Goal: Information Seeking & Learning: Learn about a topic

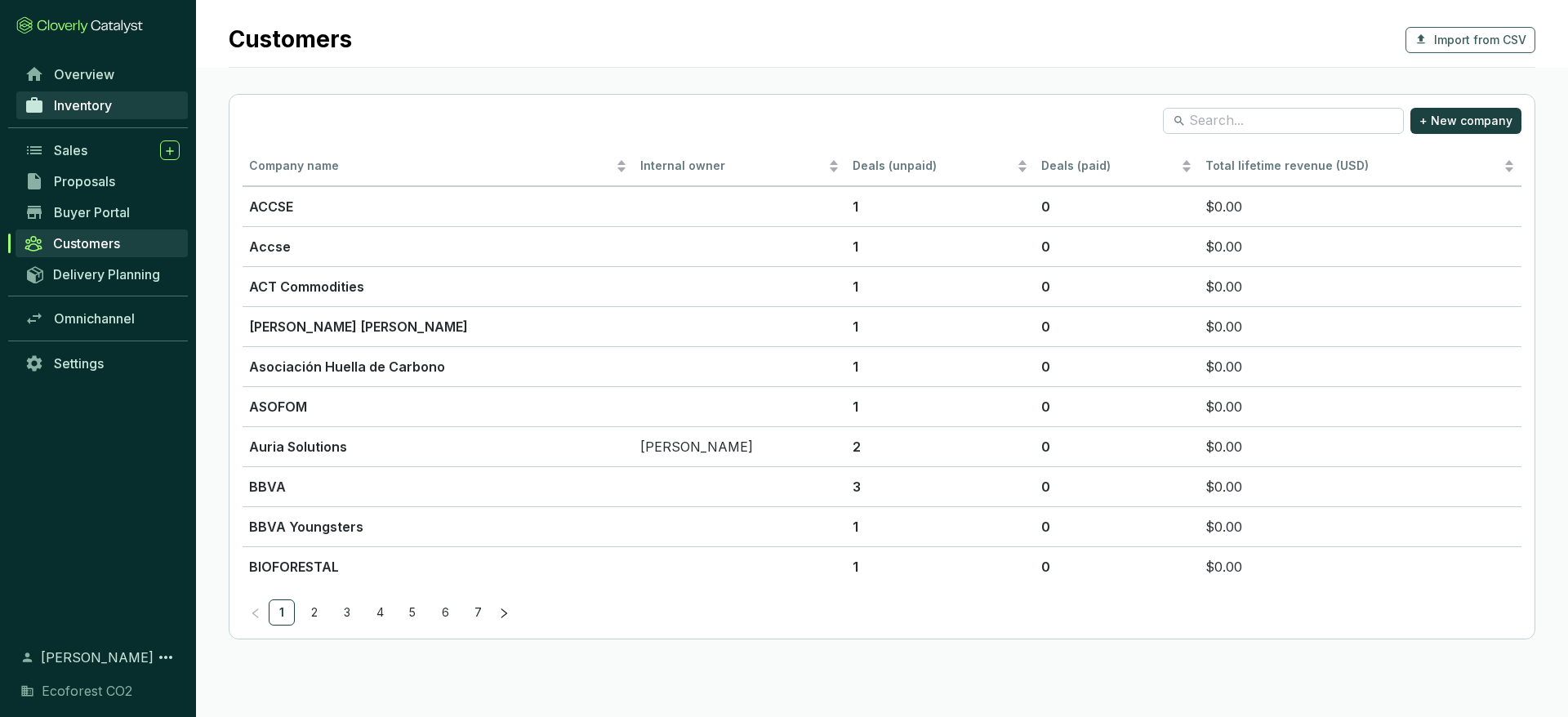
click at [94, 110] on span "Inventory" at bounding box center [83, 105] width 58 height 17
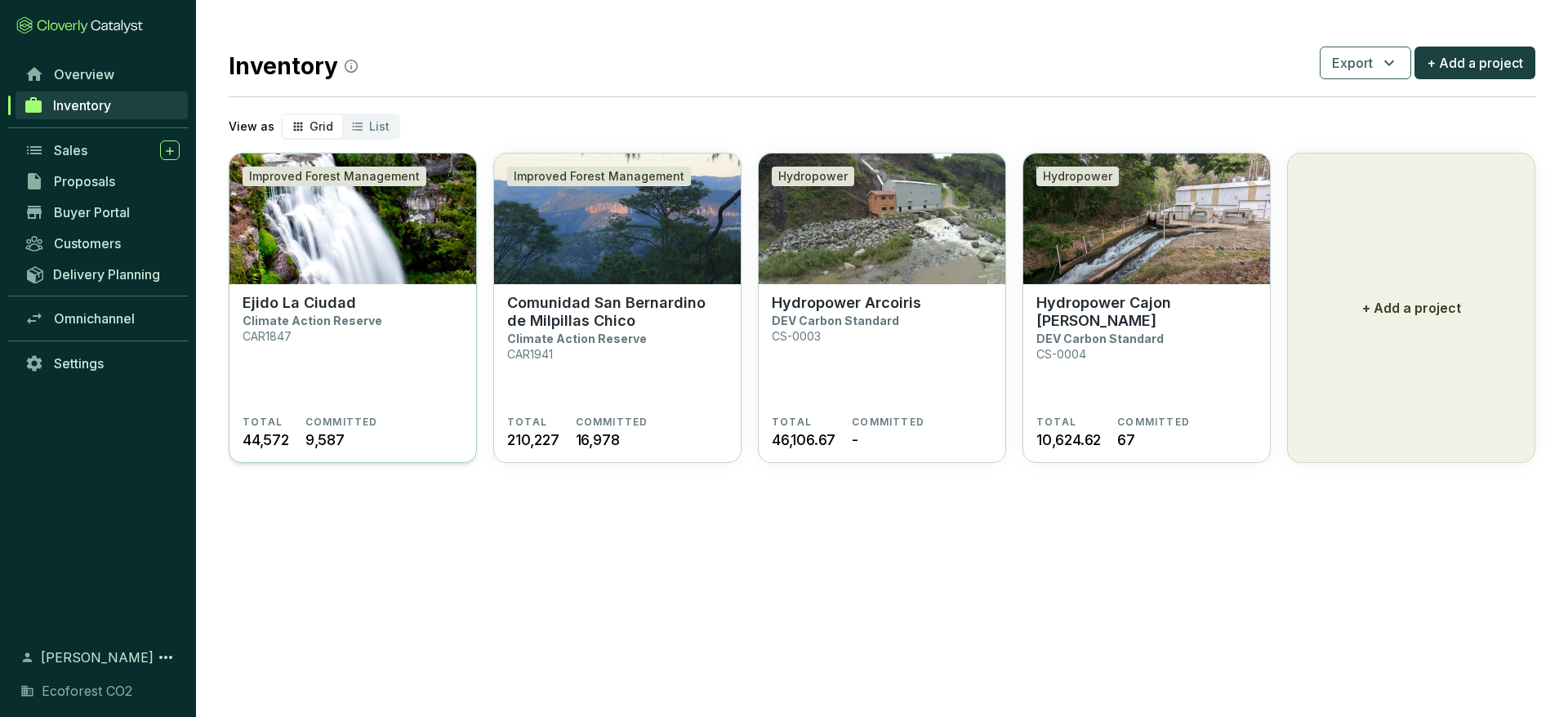
click at [402, 368] on section "Ejido La Ciudad Climate Action Reserve CAR1847" at bounding box center [353, 354] width 220 height 121
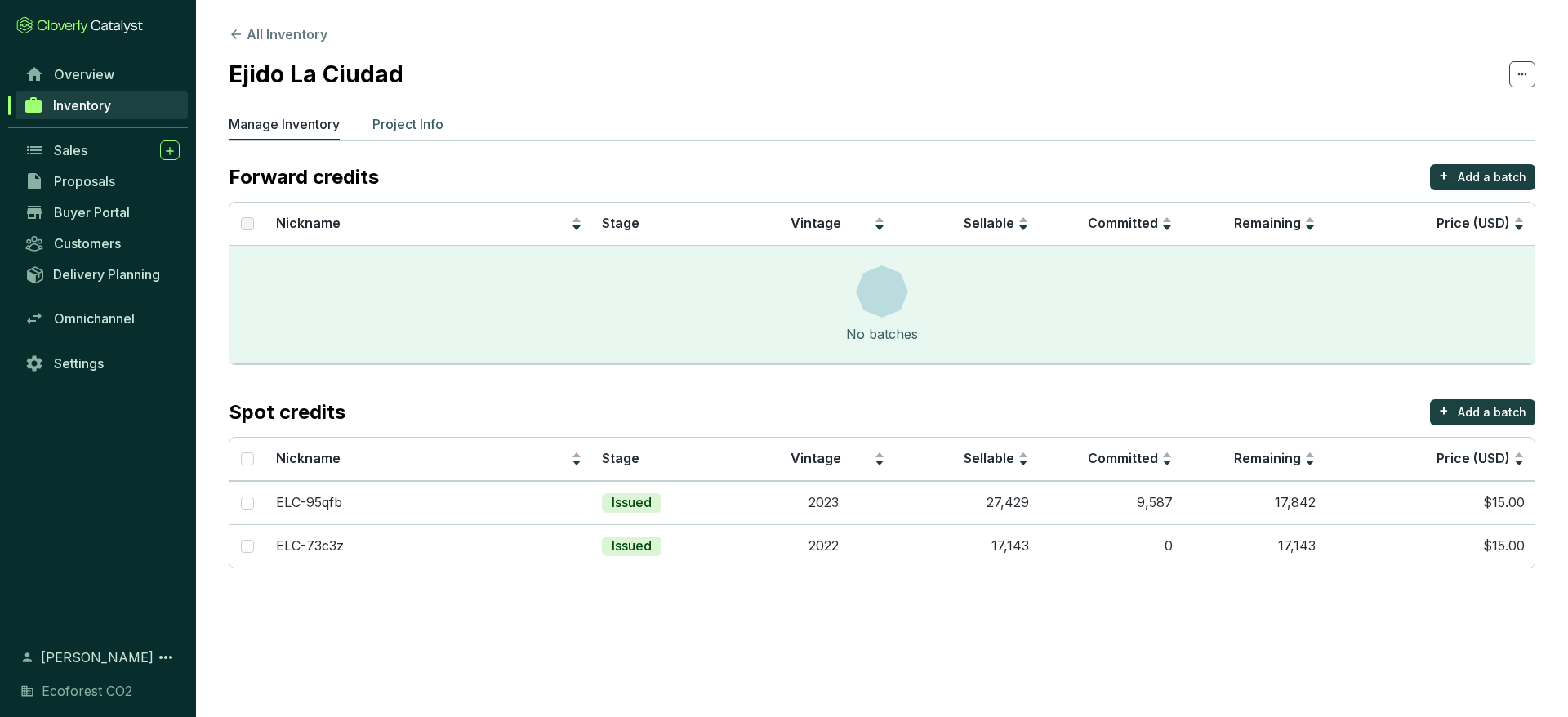
click at [420, 129] on p "Project Info" at bounding box center [408, 124] width 71 height 20
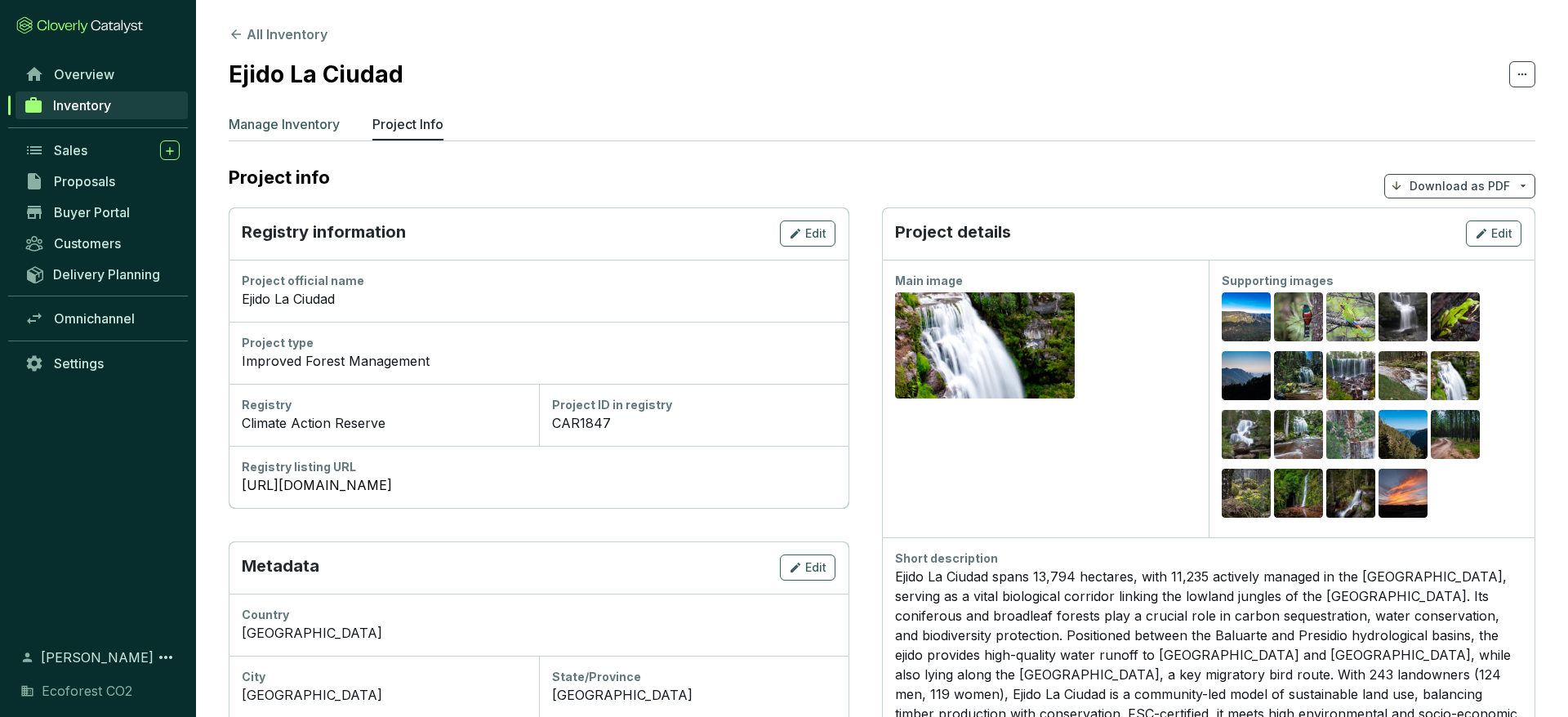
click at [318, 126] on p "Manage Inventory" at bounding box center [284, 124] width 111 height 20
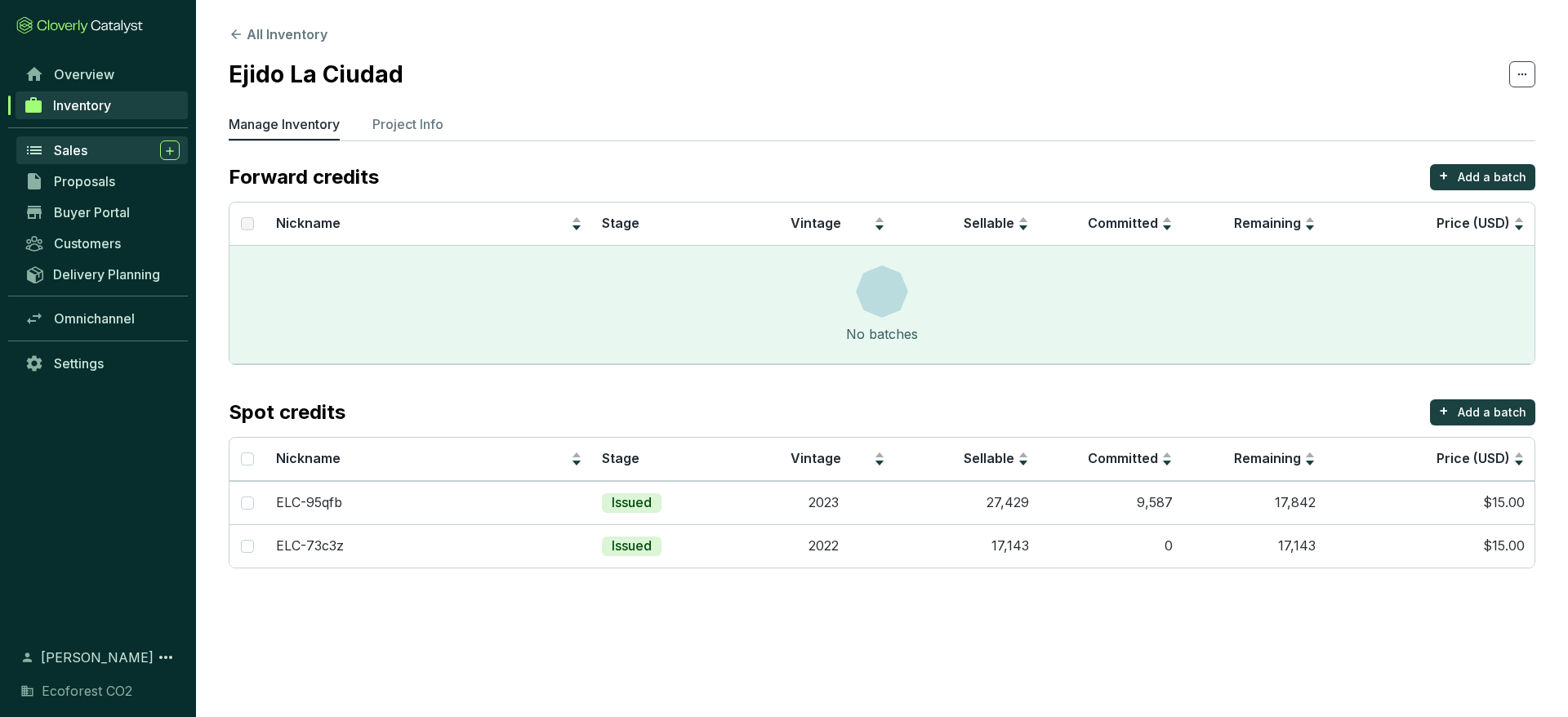
click at [98, 156] on div "Sales" at bounding box center [117, 150] width 126 height 20
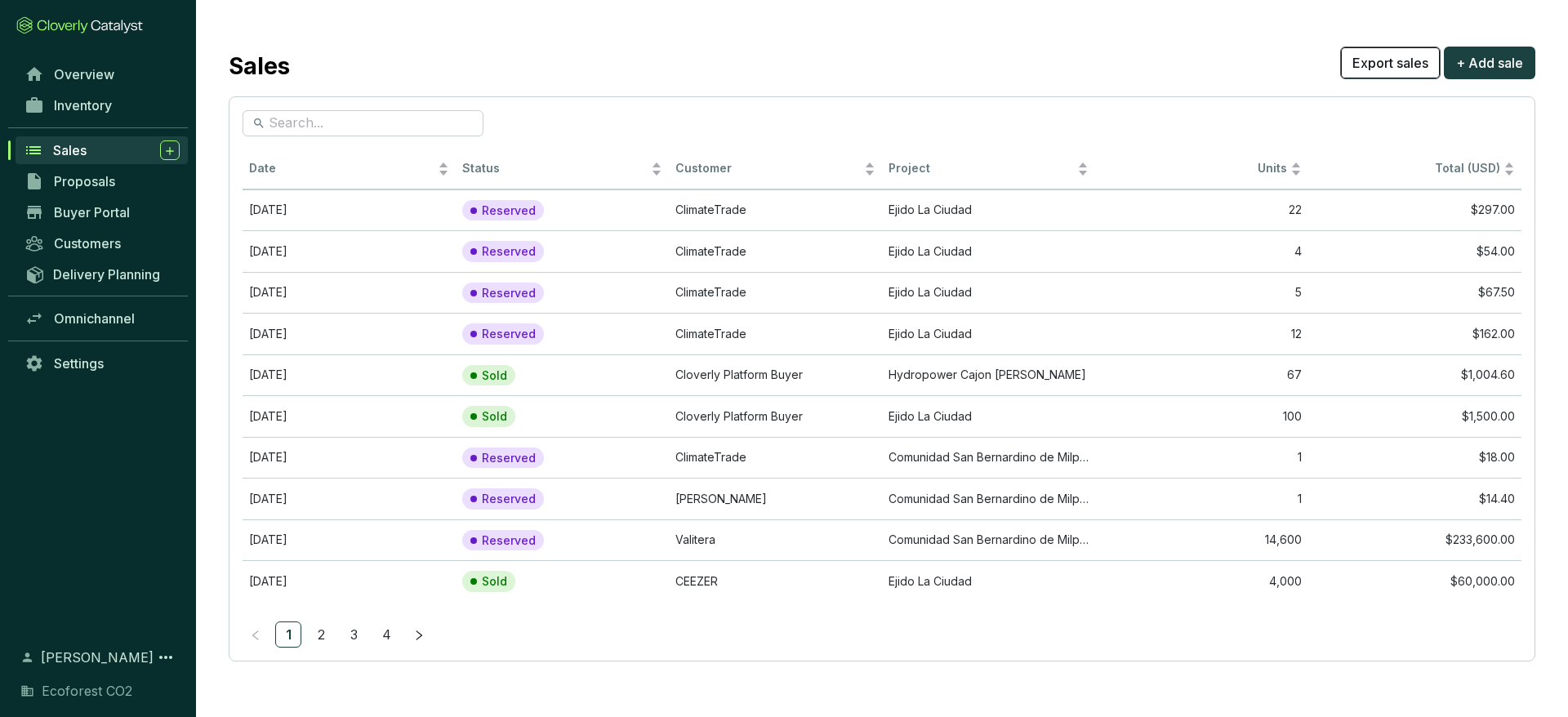
click at [1391, 68] on span "Export sales" at bounding box center [1390, 62] width 76 height 20
click at [729, 539] on td "Valitera" at bounding box center [775, 540] width 214 height 42
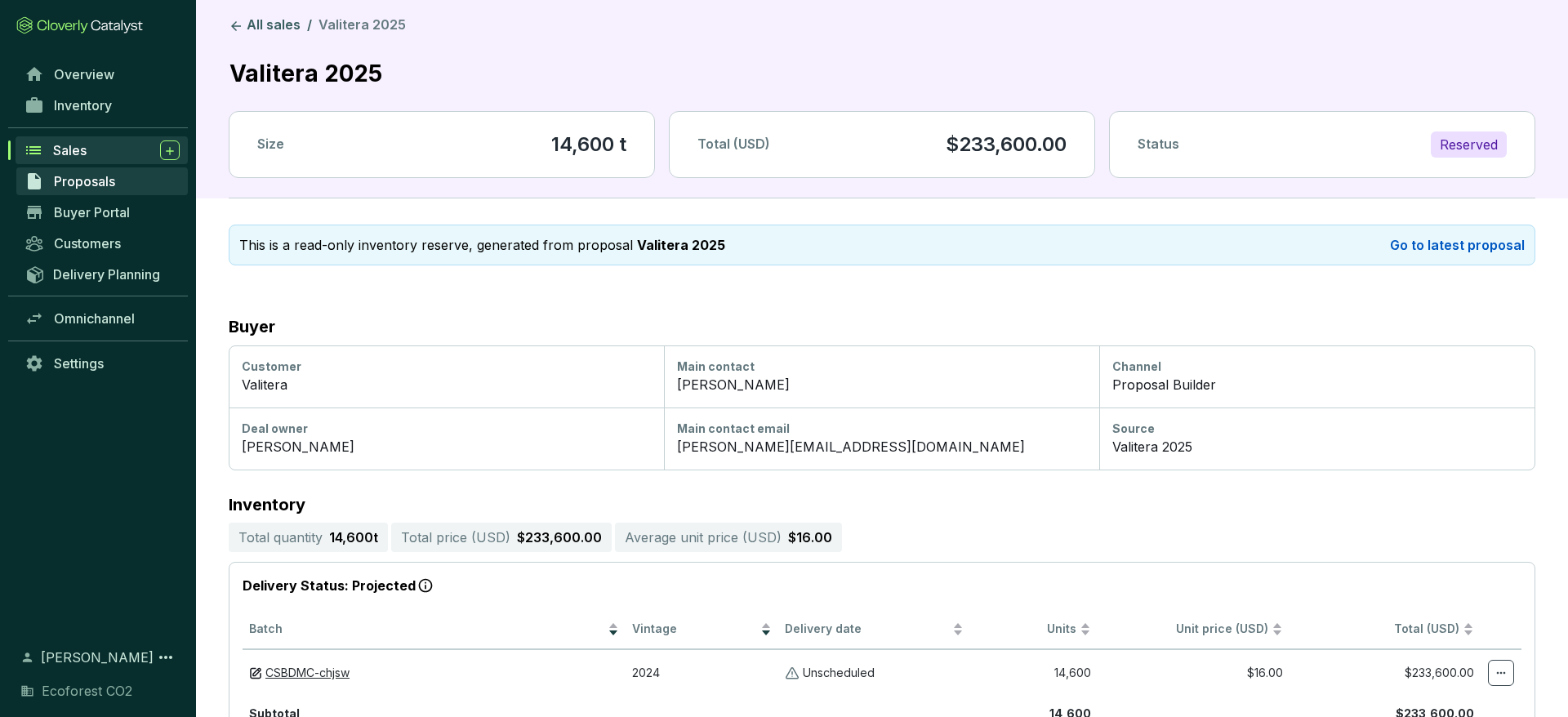
click at [111, 190] on link "Proposals" at bounding box center [103, 182] width 172 height 28
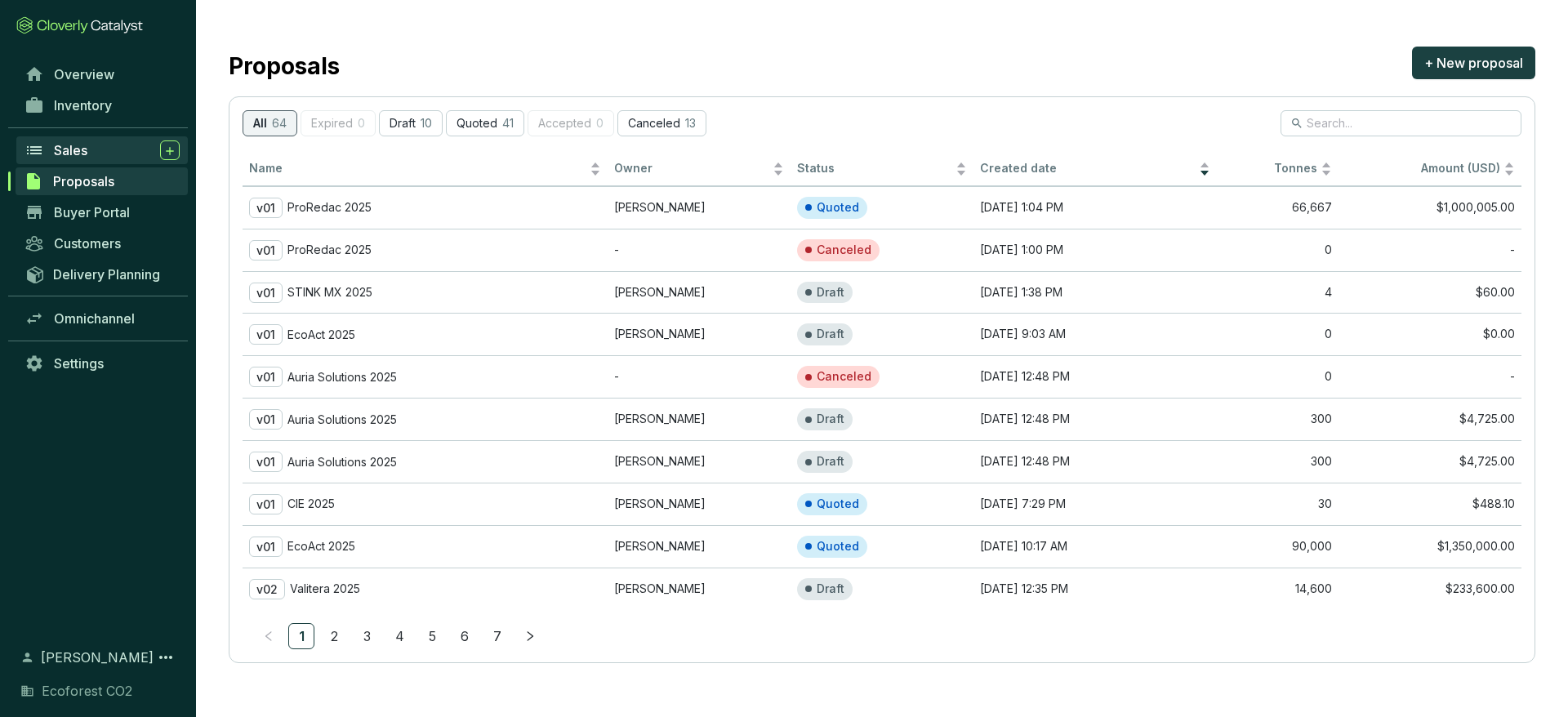
click at [93, 153] on div "Sales" at bounding box center [117, 150] width 126 height 20
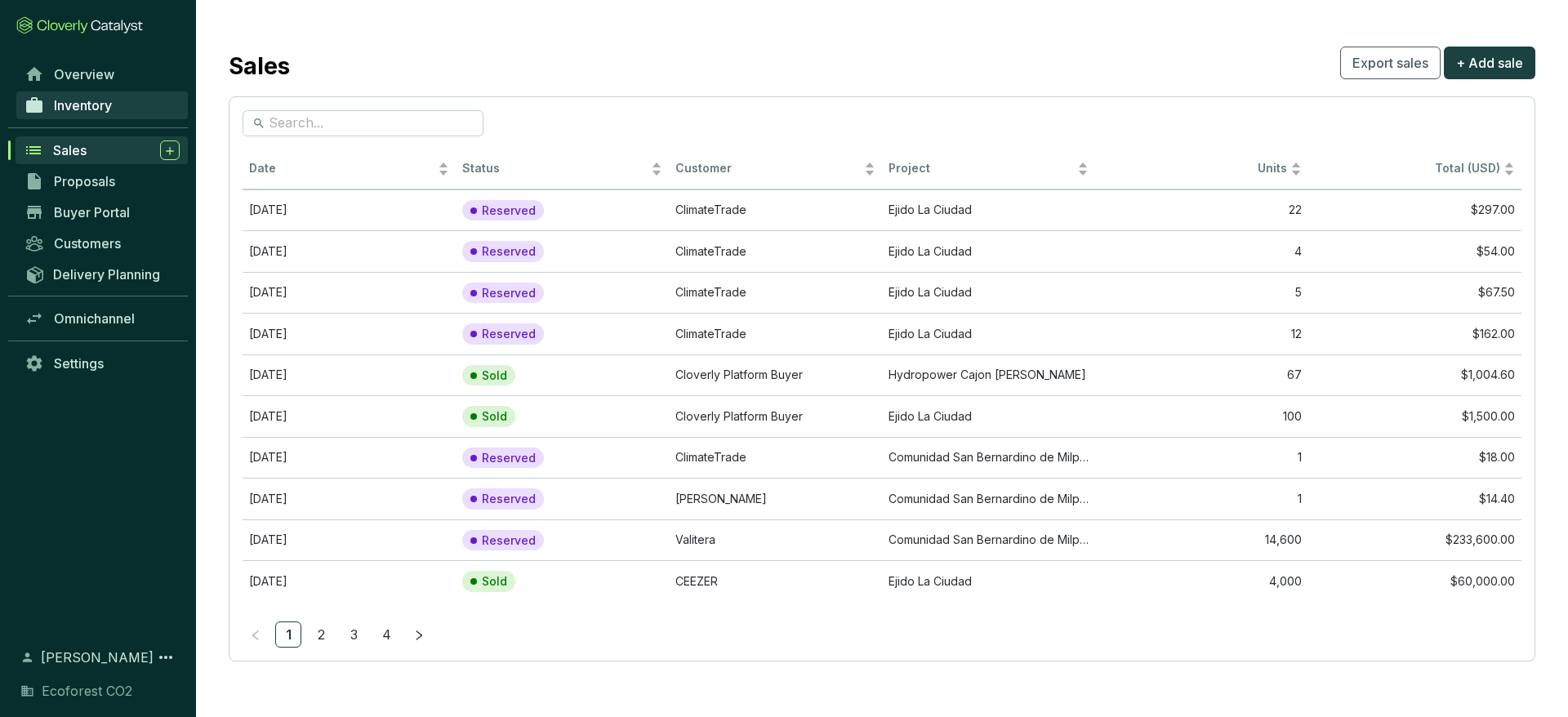
click at [129, 115] on link "Inventory" at bounding box center [103, 105] width 172 height 28
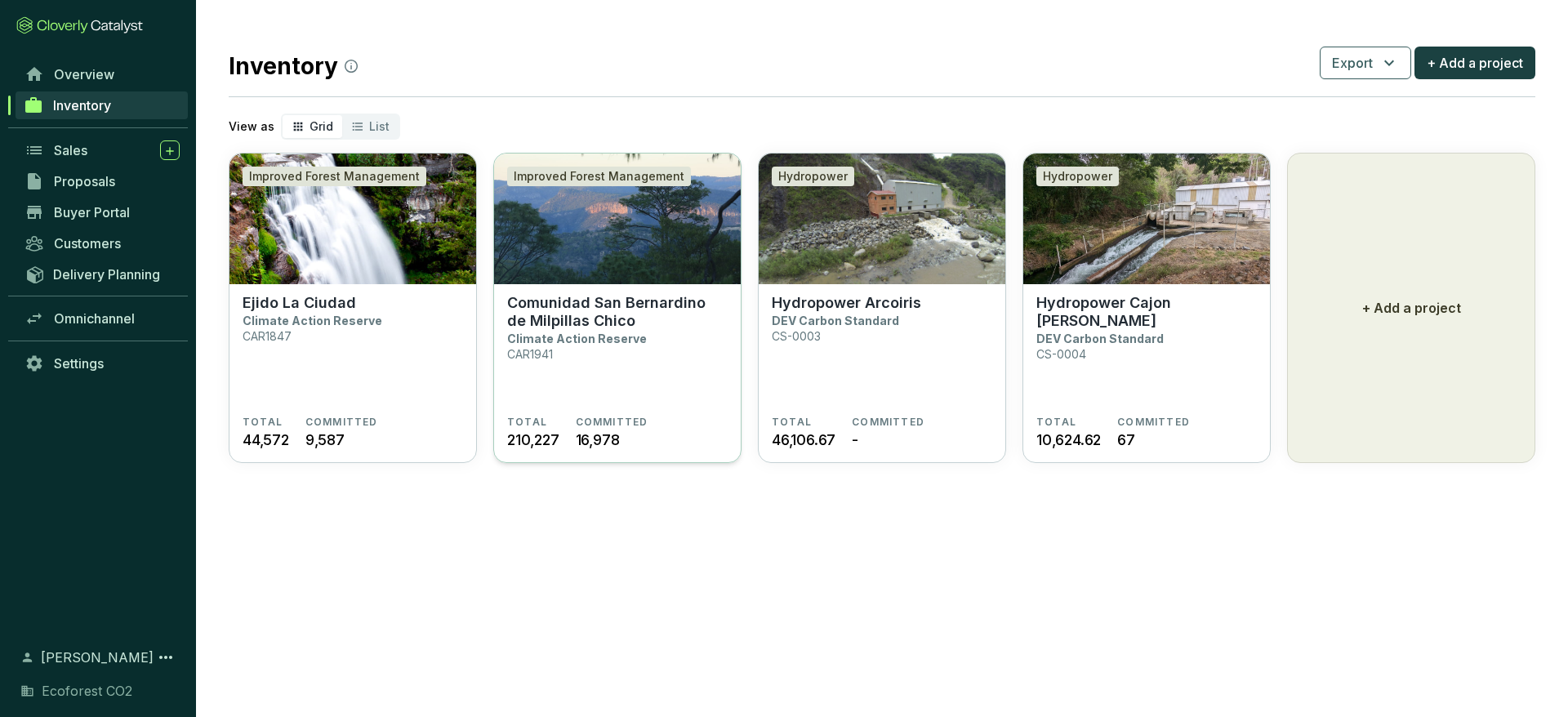
click at [645, 412] on section "Comunidad San Bernardino de Milpillas Chico Climate Action Reserve CAR1941" at bounding box center [617, 354] width 220 height 121
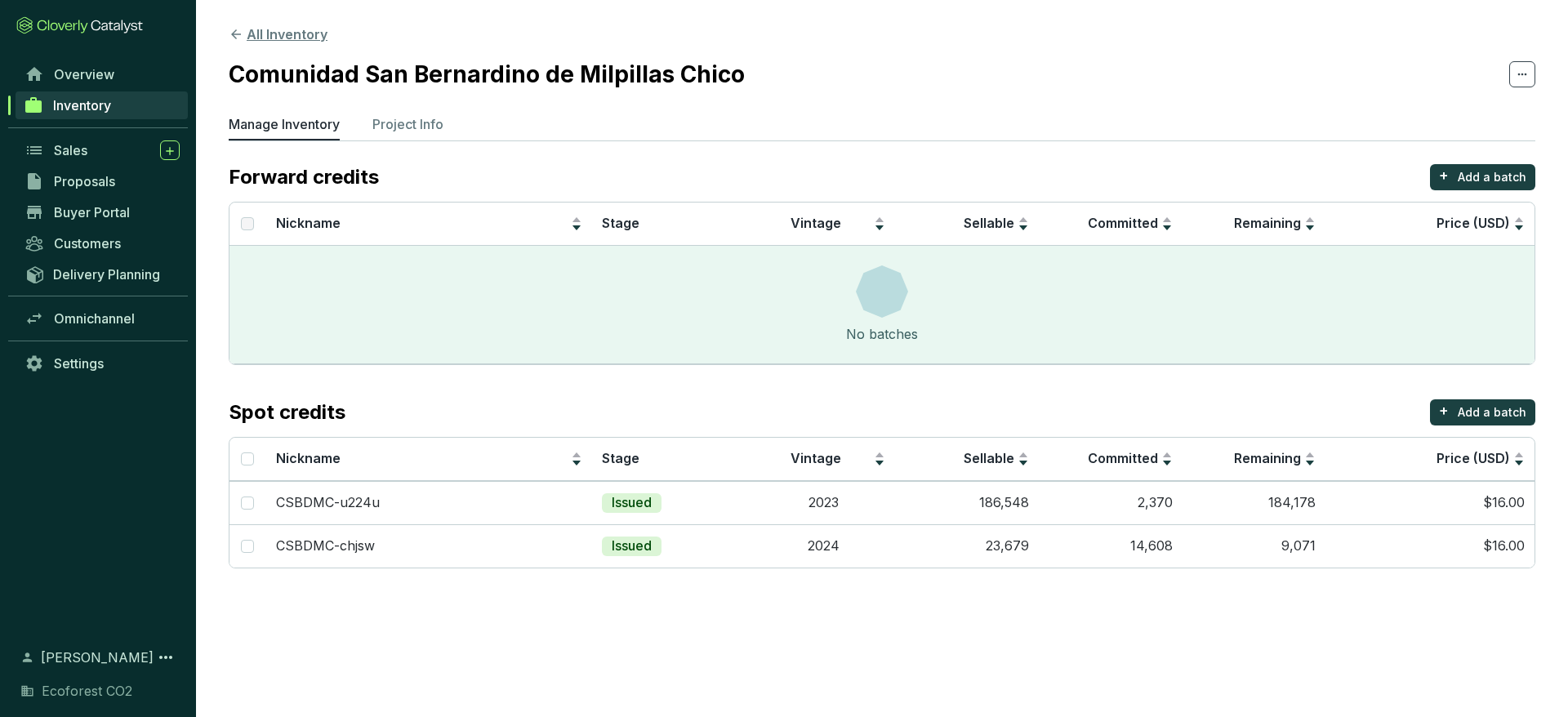
click at [236, 32] on icon at bounding box center [236, 34] width 15 height 15
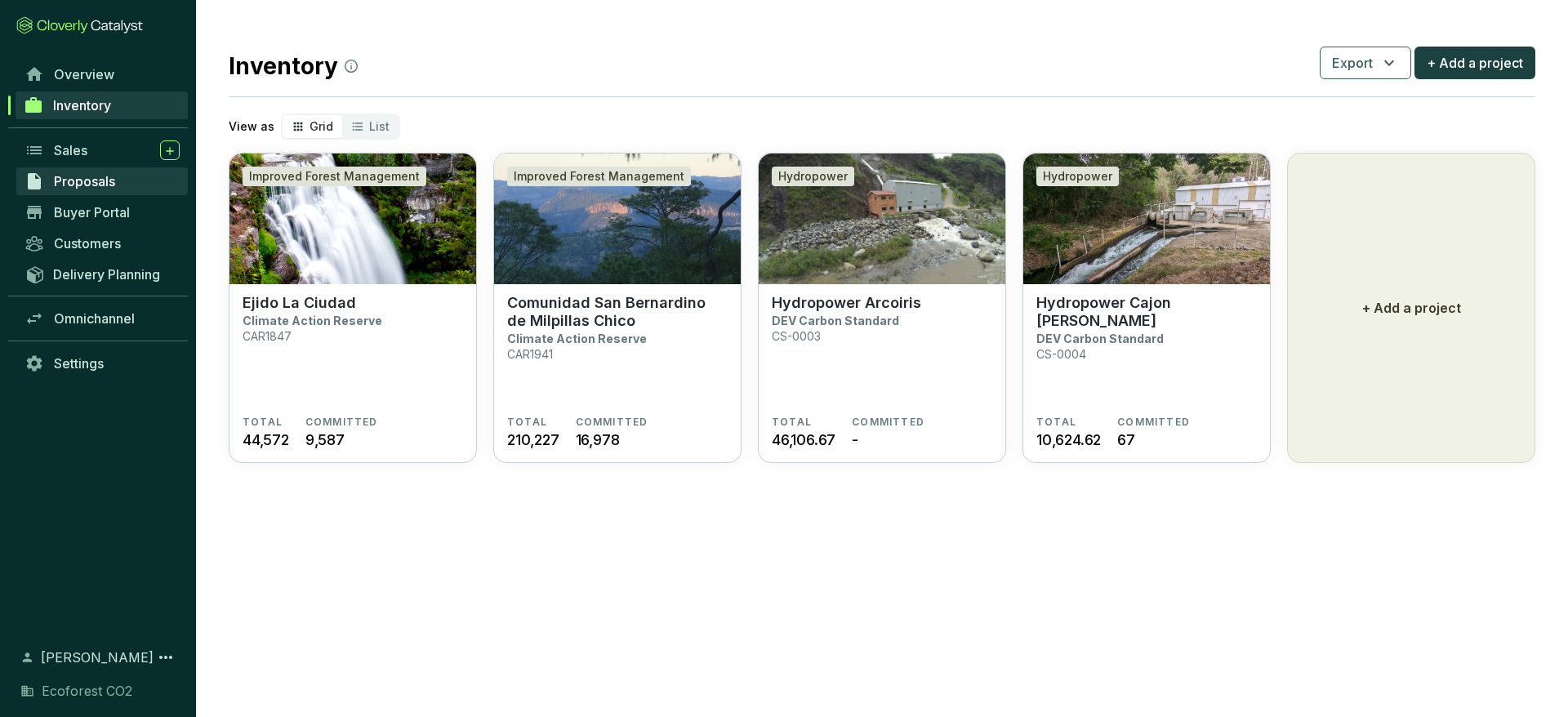
click at [132, 185] on link "Proposals" at bounding box center [103, 182] width 172 height 28
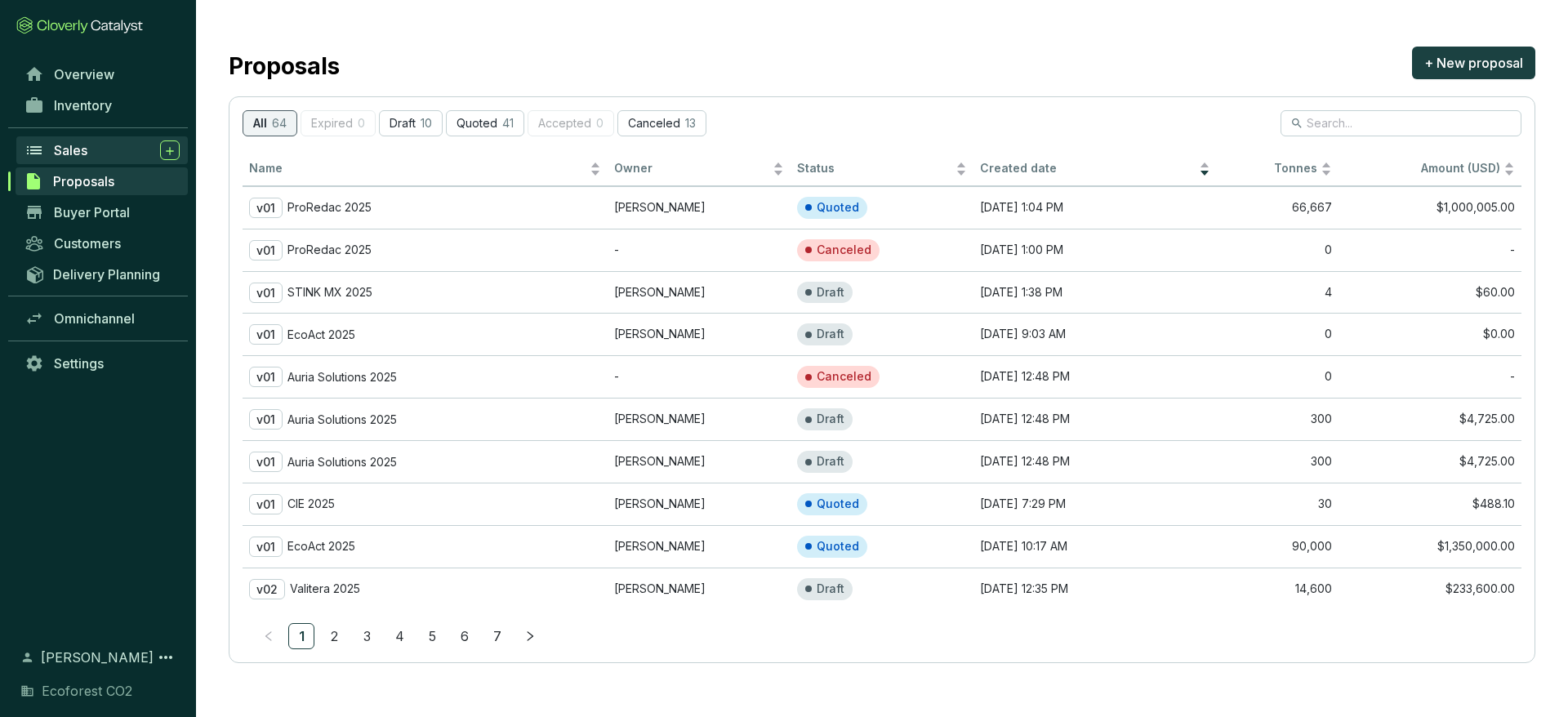
click at [111, 151] on div "Sales" at bounding box center [117, 150] width 126 height 20
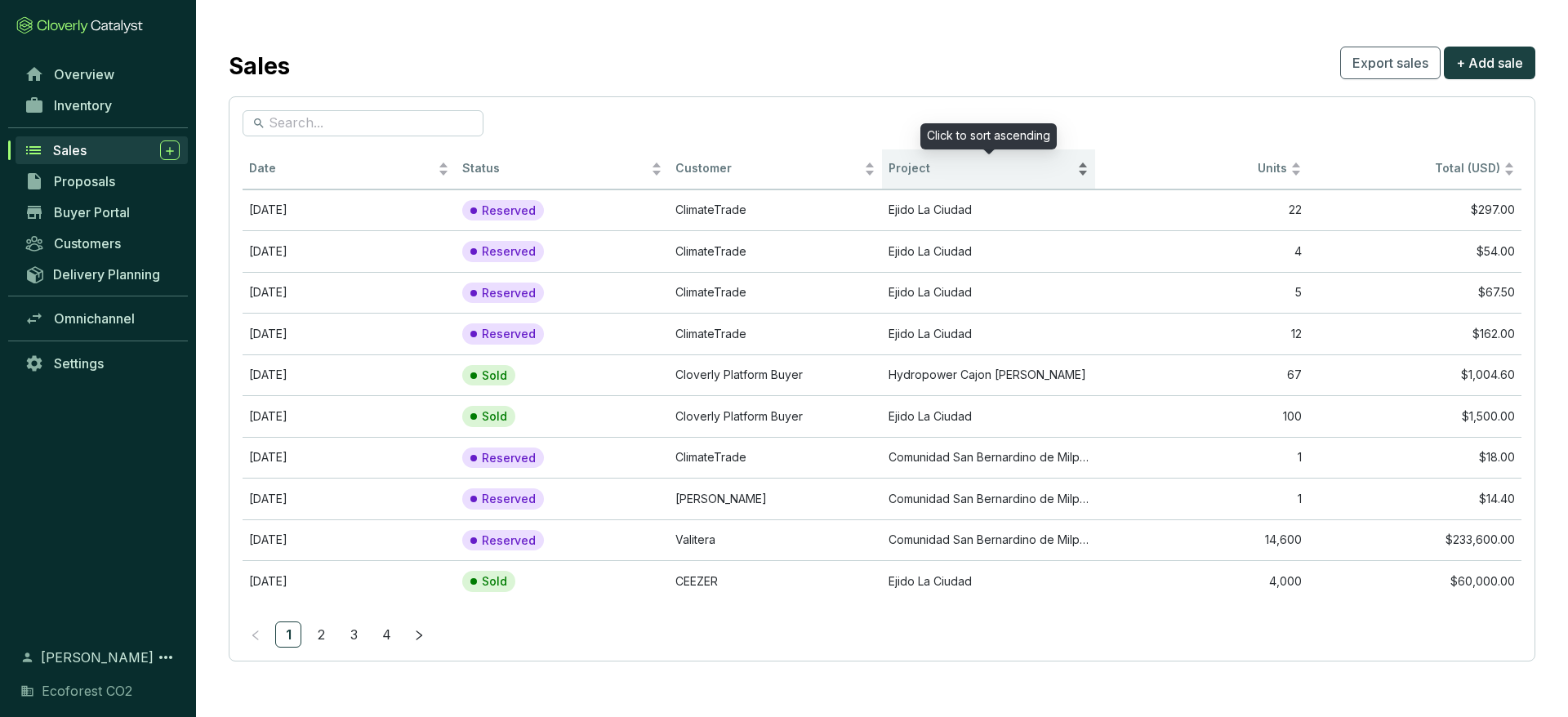
click at [913, 172] on span "Project" at bounding box center [981, 168] width 186 height 16
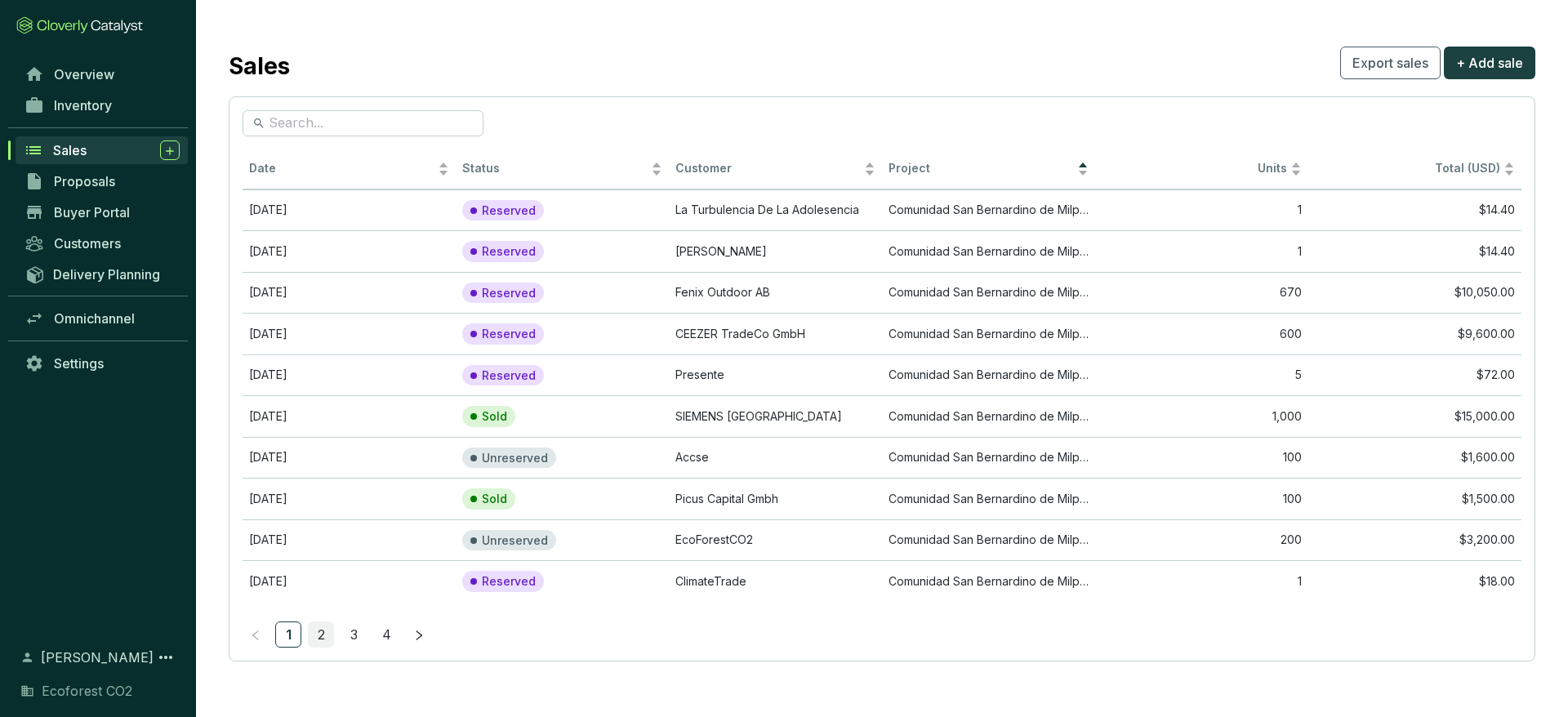
click at [324, 639] on link "2" at bounding box center [321, 634] width 24 height 24
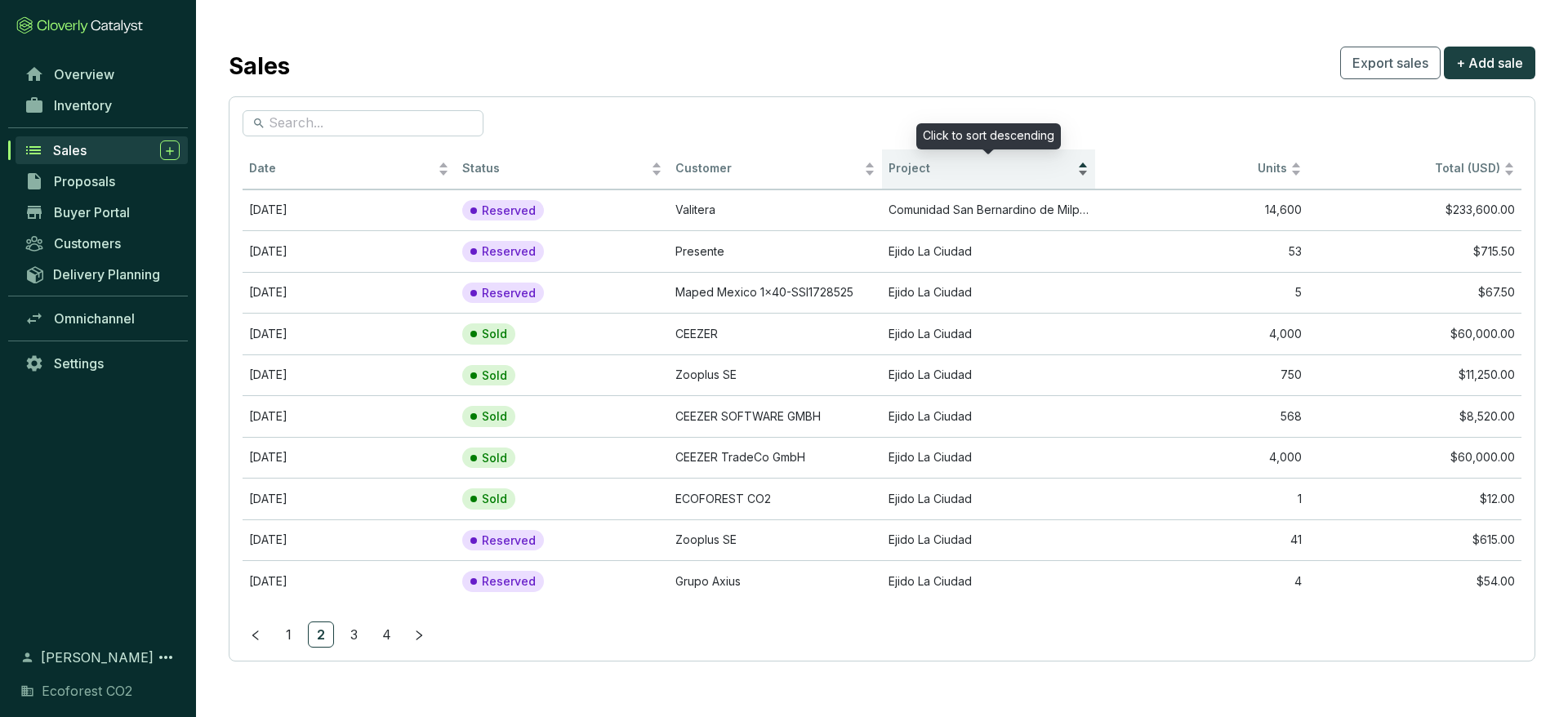
click at [925, 163] on span "Project" at bounding box center [981, 168] width 186 height 16
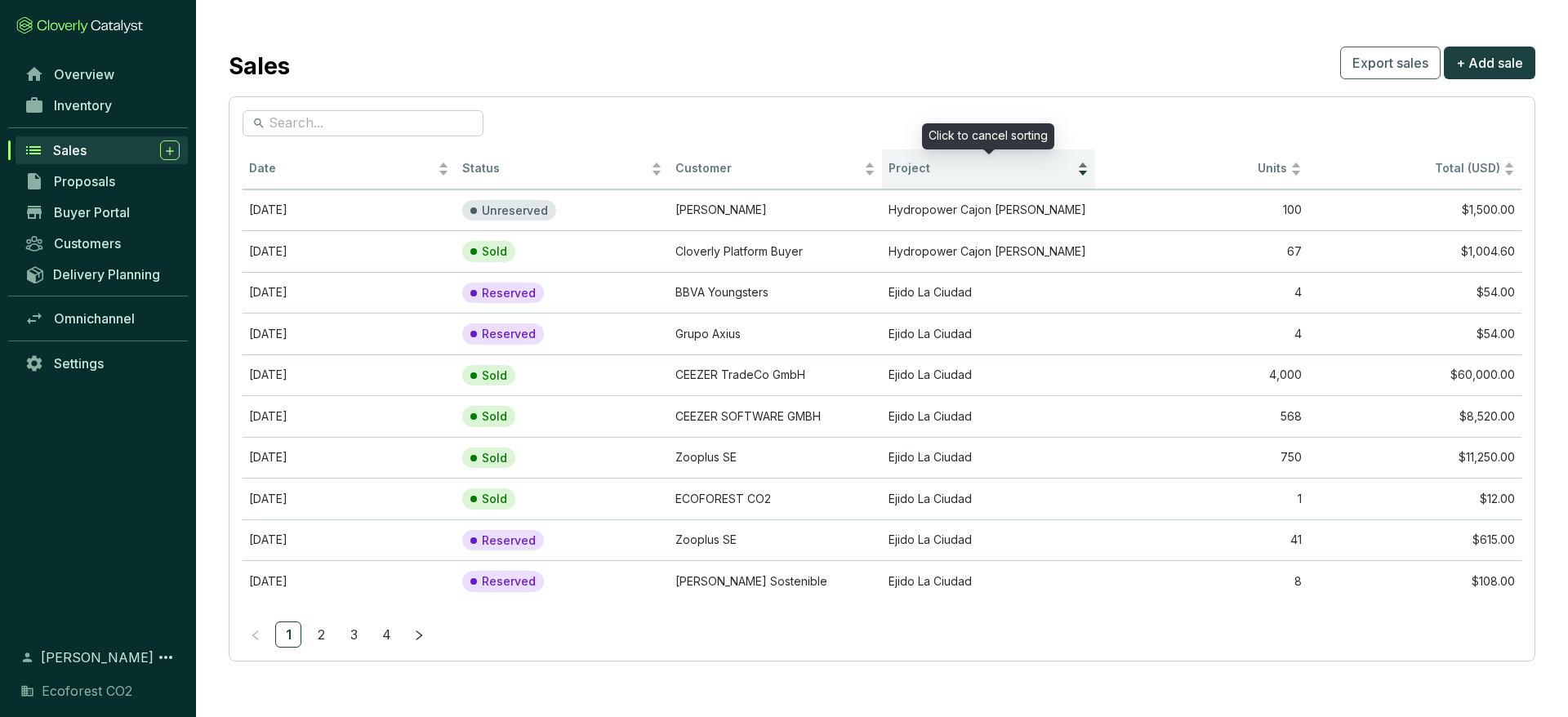
click at [925, 163] on span "Project" at bounding box center [981, 168] width 186 height 16
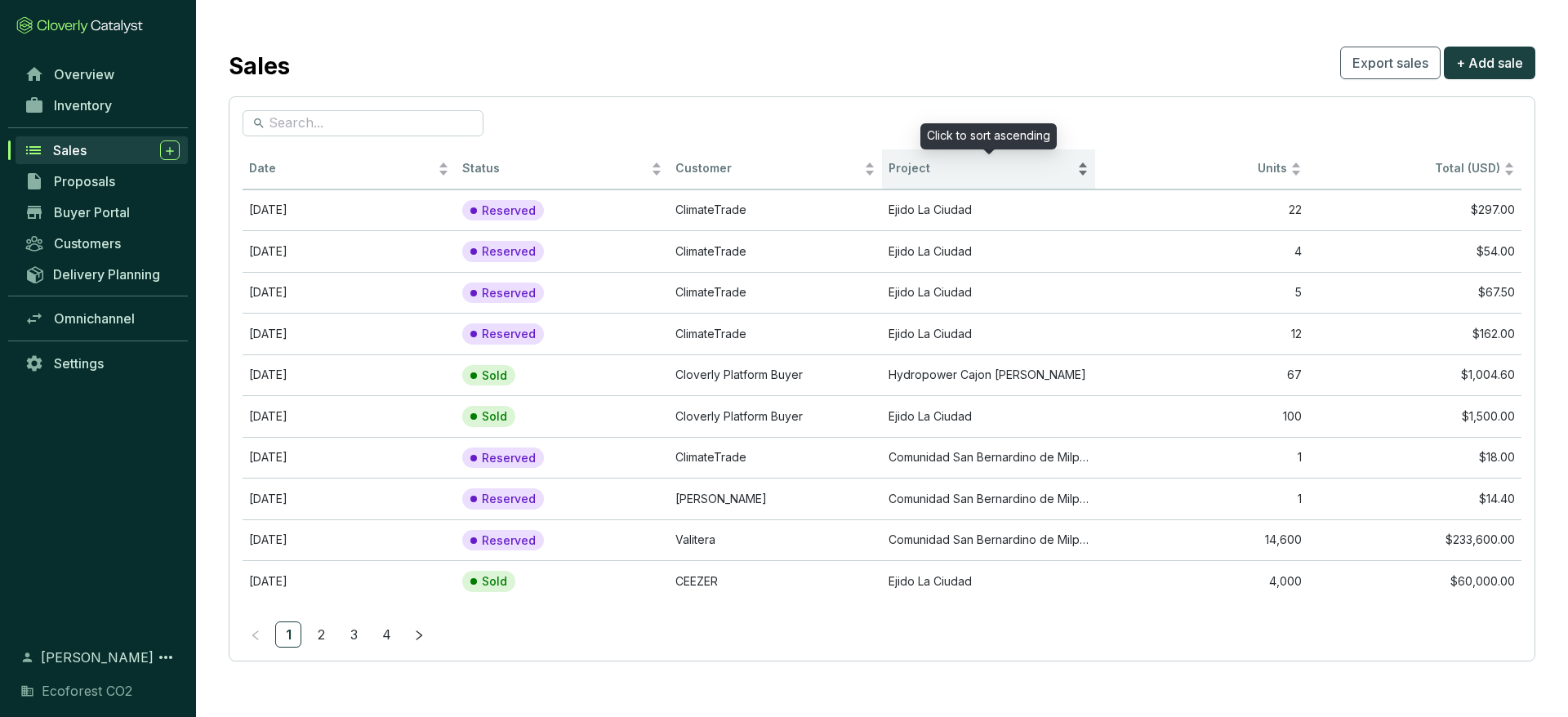
click at [925, 170] on span "Project" at bounding box center [981, 168] width 186 height 16
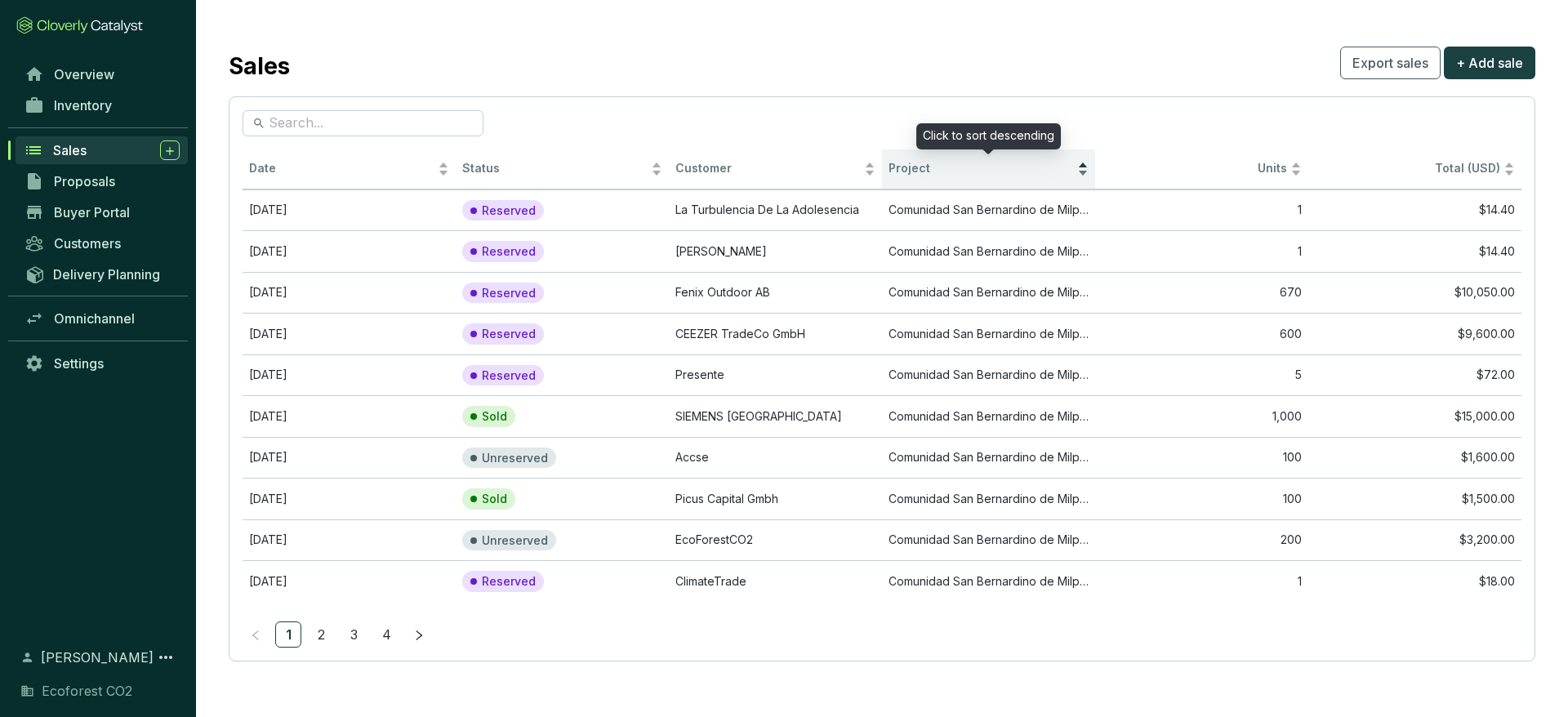
click at [956, 171] on span "Project" at bounding box center [981, 168] width 186 height 16
